Goal: Navigation & Orientation: Find specific page/section

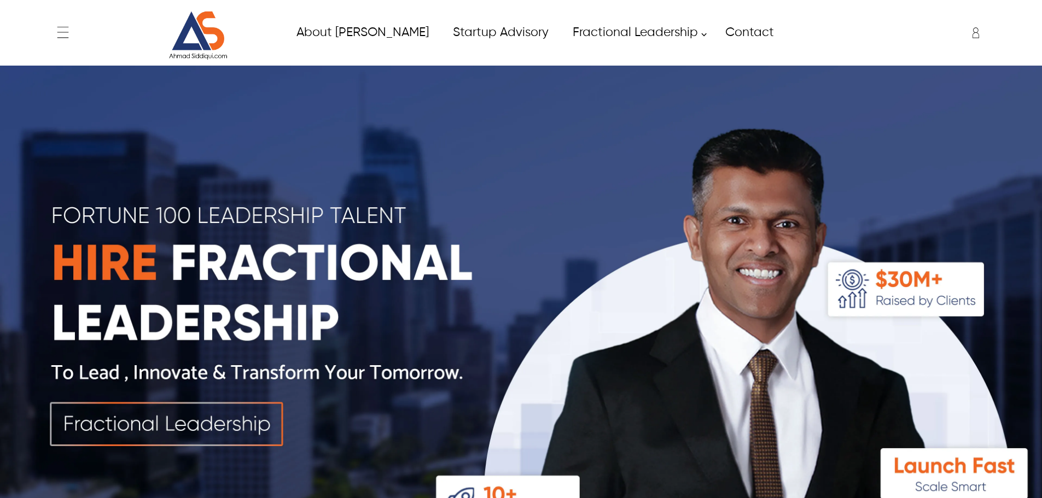
click at [74, 26] on div at bounding box center [70, 33] width 36 height 22
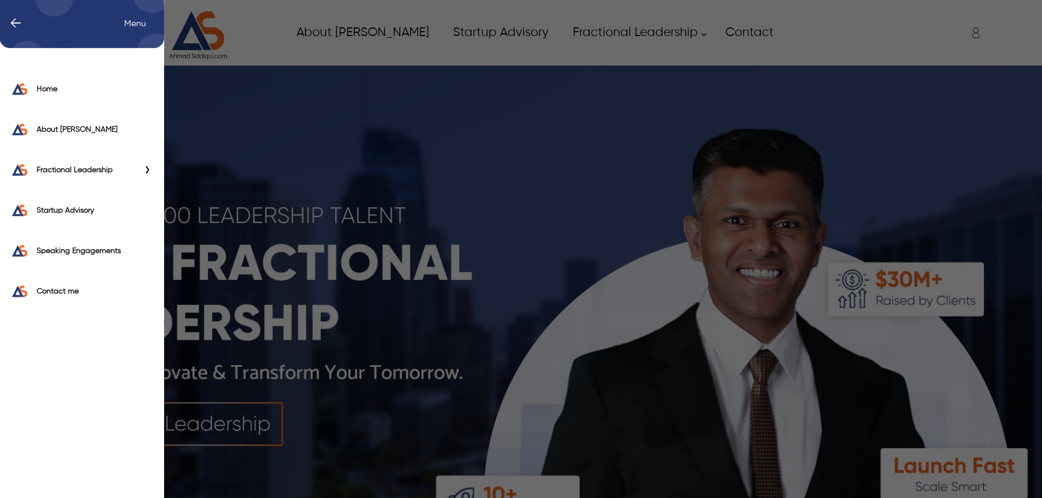
click at [65, 32] on div "← Menu Home About [PERSON_NAME] Fractional Leadership Fractional CIO Fractional…" at bounding box center [521, 32] width 938 height 55
click at [24, 25] on icon "Primary Side Menu" at bounding box center [82, 20] width 165 height 55
click at [19, 25] on span "←" at bounding box center [10, 24] width 22 height 11
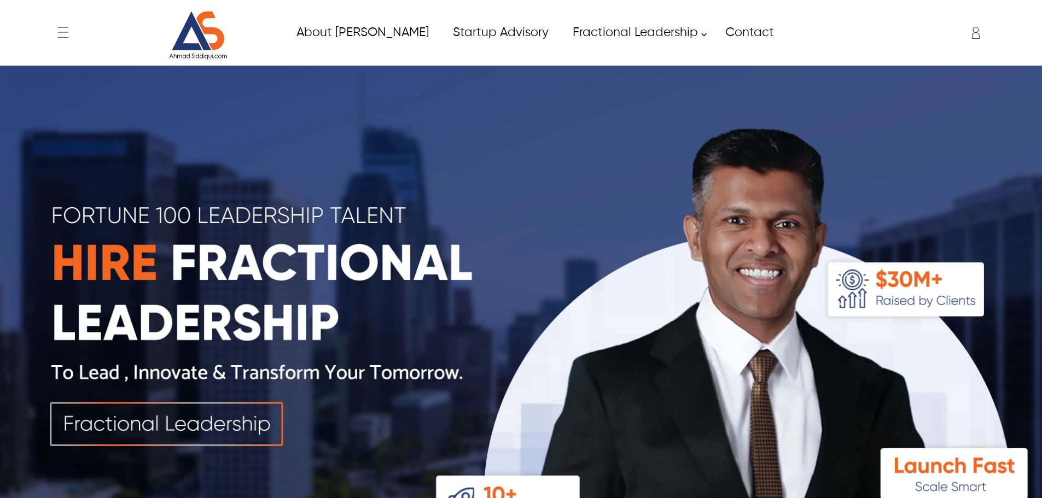
click at [979, 36] on icon "Enter to Open SignUp and Register OverLay" at bounding box center [976, 33] width 22 height 22
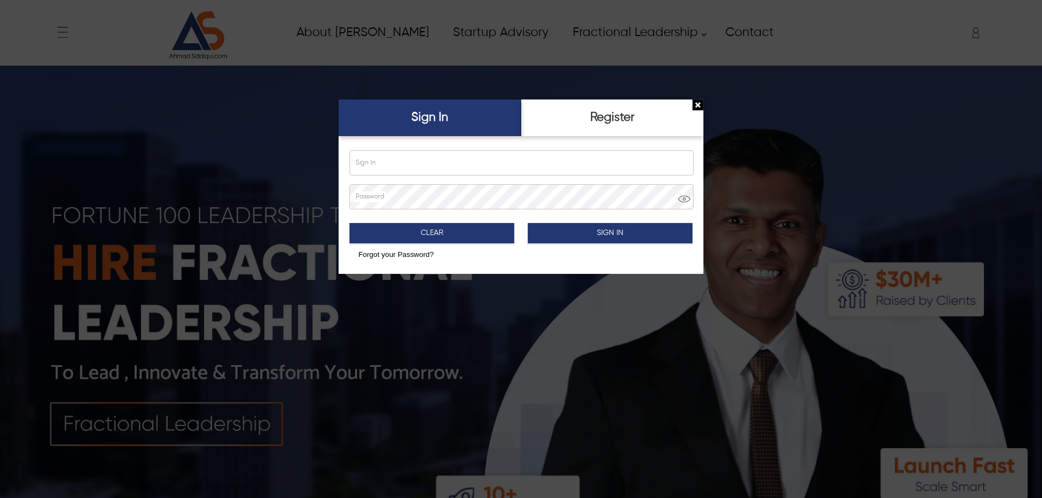
click at [695, 102] on img "Close Sign Popup" at bounding box center [698, 105] width 11 height 11
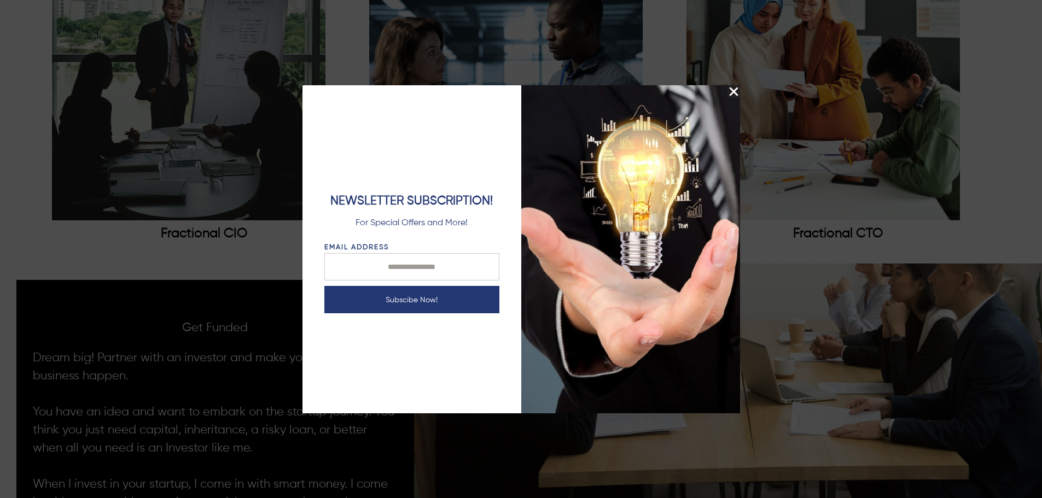
scroll to position [1805, 0]
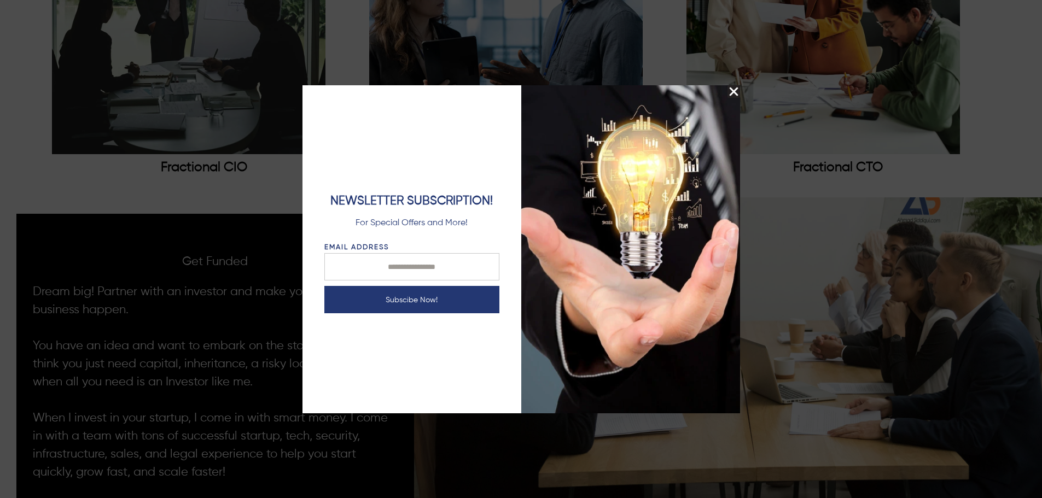
click at [730, 91] on img "Close Splash Button" at bounding box center [734, 91] width 13 height 13
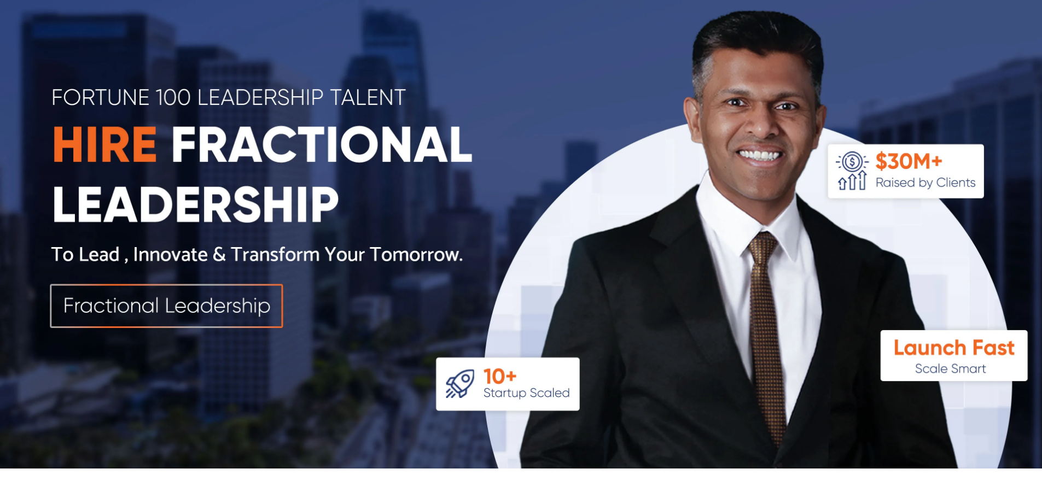
scroll to position [55, 0]
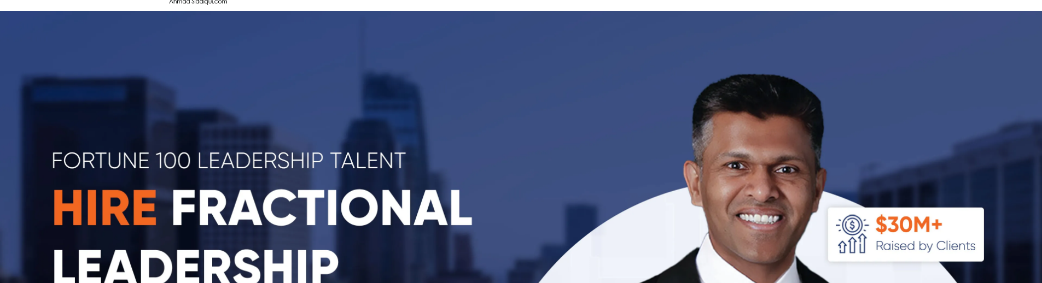
click at [405, 148] on img at bounding box center [521, 271] width 1042 height 521
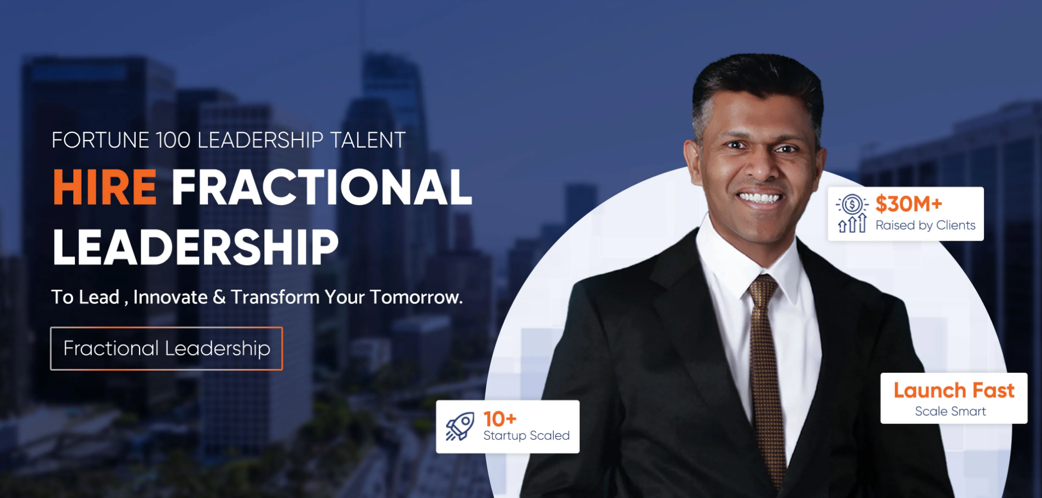
scroll to position [0, 0]
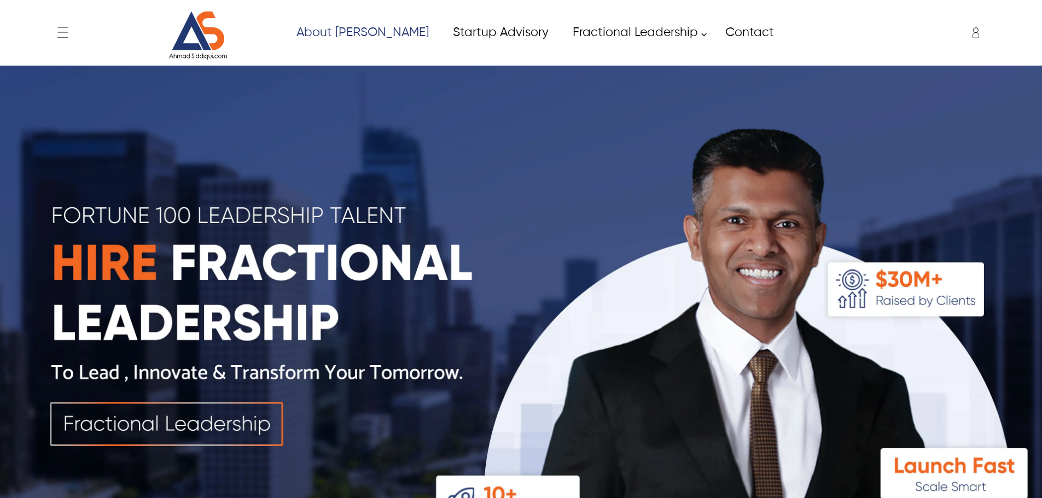
click at [376, 33] on link "About [PERSON_NAME]" at bounding box center [362, 32] width 156 height 25
